Goal: Navigation & Orientation: Find specific page/section

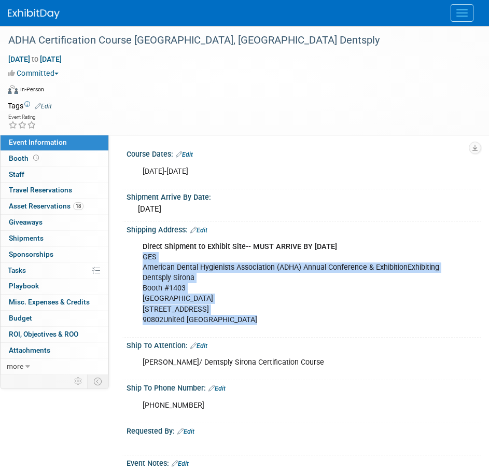
click at [463, 15] on button "Menu" at bounding box center [461, 13] width 23 height 18
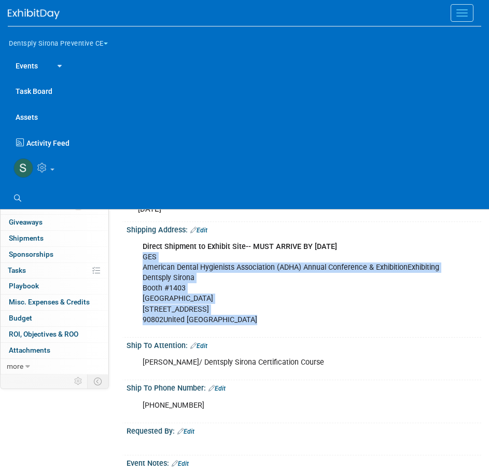
click at [50, 38] on button "Dentsply Sirona Preventive CE" at bounding box center [64, 42] width 113 height 22
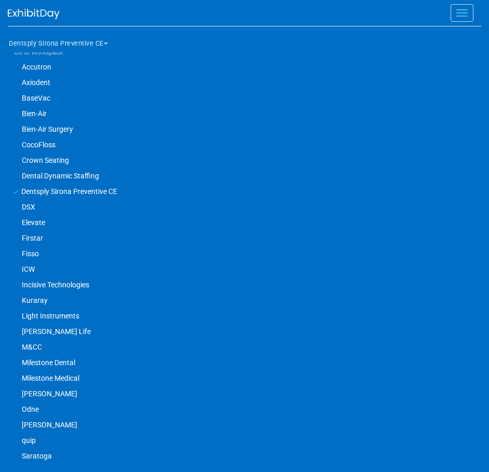
scroll to position [88, 0]
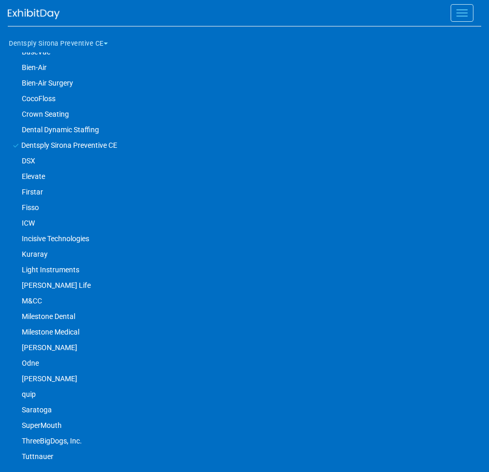
click at [42, 205] on link "Fisso" at bounding box center [240, 208] width 464 height 16
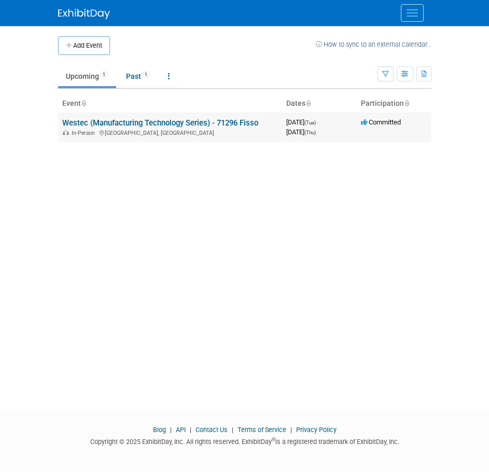
click at [152, 120] on link "Westec (Manufacturing Technology Series) - 71296 Fisso" at bounding box center [160, 122] width 196 height 9
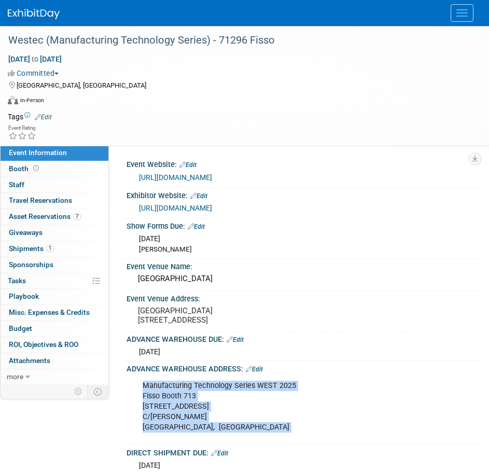
drag, startPoint x: 139, startPoint y: 398, endPoint x: 245, endPoint y: 448, distance: 116.6
click at [245, 441] on div "Manufacturing Technology Series WEST 2025 Fisso Booth 713 3456 E Miraloma Ave C…" at bounding box center [303, 407] width 342 height 68
copy div "Manufacturing Technology Series WEST 2025 Fisso Booth 713 3456 E Miraloma Ave C…"
click at [288, 431] on div "Manufacturing Technology Series WEST 2025 Fisso Booth 713 3456 E Miraloma Ave C…" at bounding box center [298, 406] width 327 height 62
